Goal: Go to known website: Access a specific website the user already knows

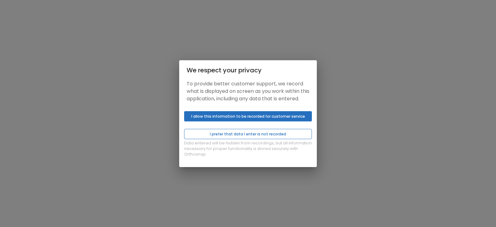
click at [243, 137] on button "I prefer that data I enter is not recorded" at bounding box center [248, 134] width 128 height 10
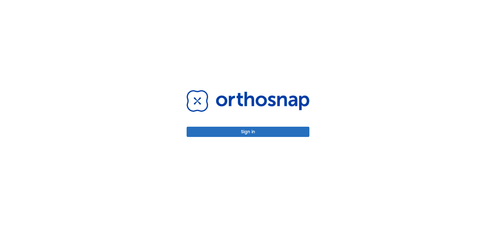
click at [254, 131] on button "Sign in" at bounding box center [248, 131] width 123 height 10
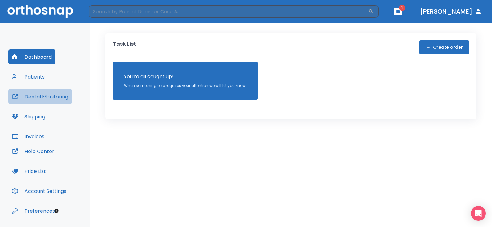
click at [44, 99] on button "Dental Monitoring" at bounding box center [40, 96] width 64 height 15
